Goal: Task Accomplishment & Management: Manage account settings

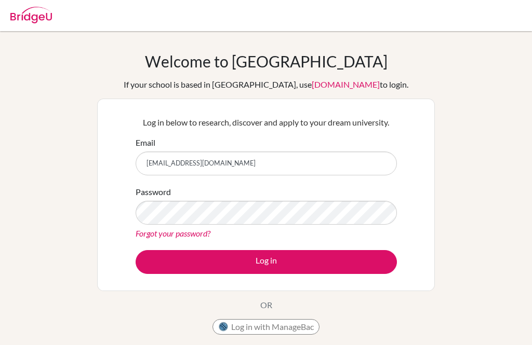
scroll to position [97, 0]
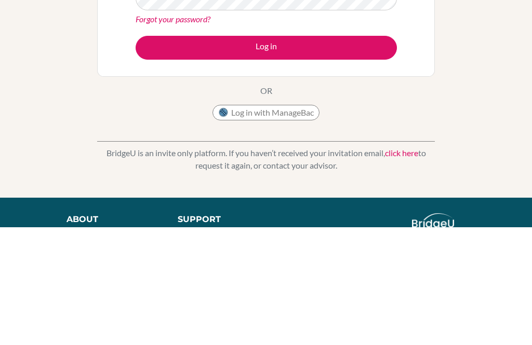
type input "[EMAIL_ADDRESS][DOMAIN_NAME]"
click at [186, 132] on link "Forgot your password?" at bounding box center [173, 137] width 75 height 10
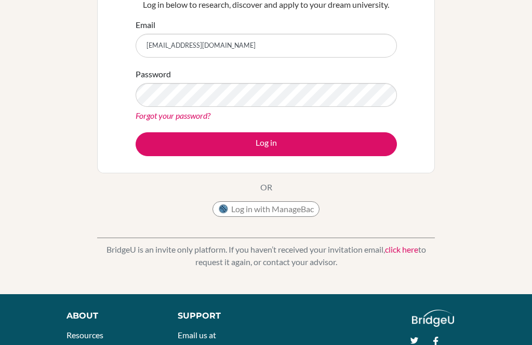
click at [193, 111] on link "Forgot your password?" at bounding box center [173, 116] width 75 height 10
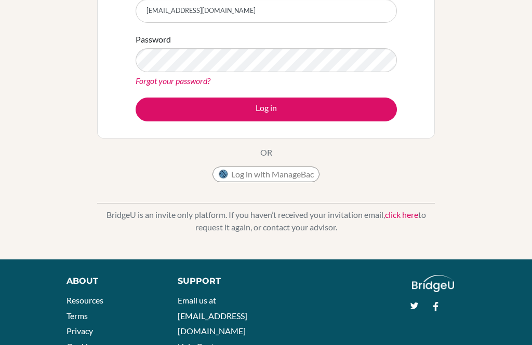
click at [200, 82] on link "Forgot your password?" at bounding box center [173, 81] width 75 height 10
click at [200, 84] on link "Forgot your password?" at bounding box center [173, 81] width 75 height 10
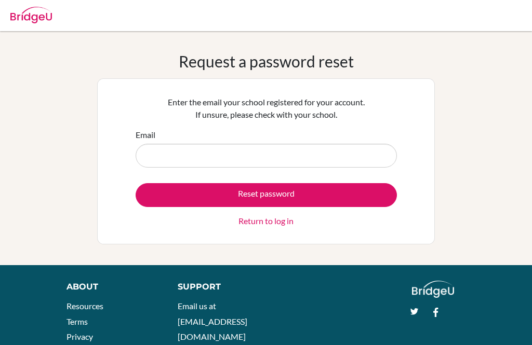
scroll to position [89, 0]
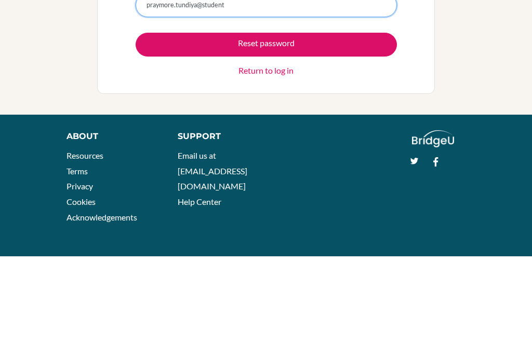
type input "[EMAIL_ADDRESS][DOMAIN_NAME]"
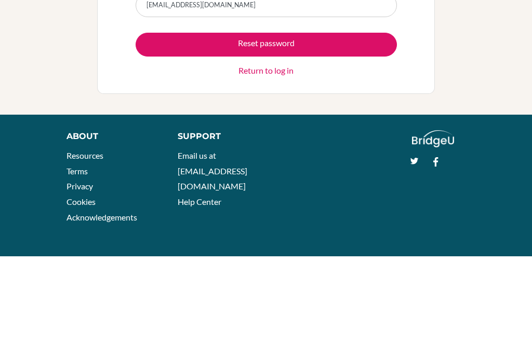
scroll to position [60, 0]
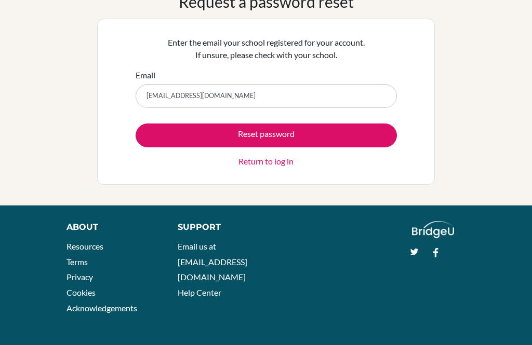
click at [375, 136] on button "Reset password" at bounding box center [266, 136] width 261 height 24
click at [356, 132] on button "Reset password" at bounding box center [266, 136] width 261 height 24
click at [368, 136] on button "Reset password" at bounding box center [266, 136] width 261 height 24
click at [369, 132] on button "Reset password" at bounding box center [266, 136] width 261 height 24
